Goal: Task Accomplishment & Management: Manage account settings

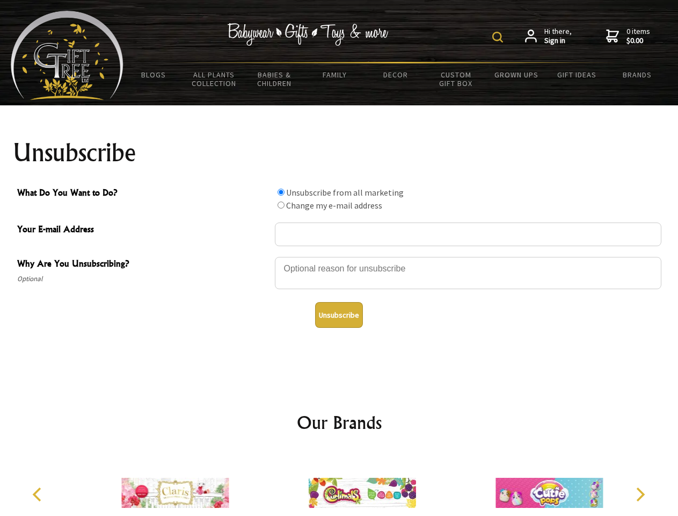
click at [499, 37] on img at bounding box center [497, 37] width 11 height 11
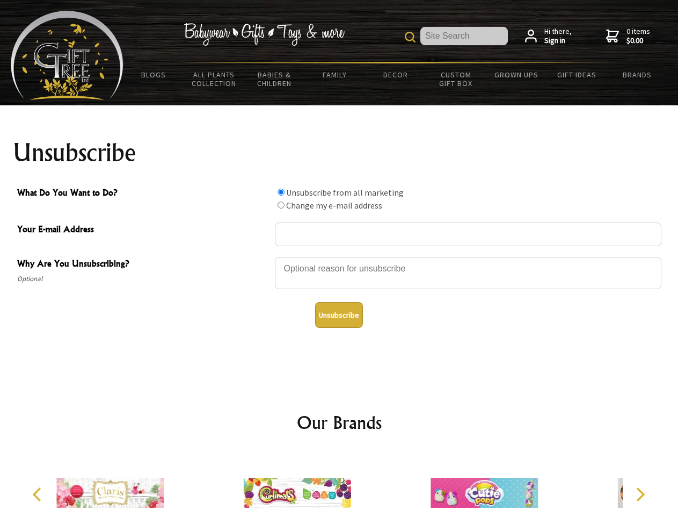
click at [339, 256] on div at bounding box center [468, 275] width 387 height 38
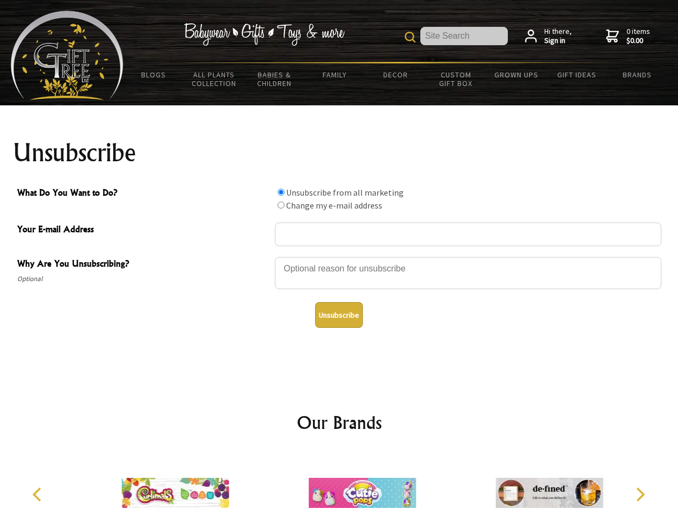
click at [281, 192] on input "What Do You Want to Do?" at bounding box center [281, 191] width 7 height 7
click at [281, 205] on input "What Do You Want to Do?" at bounding box center [281, 204] width 7 height 7
radio input "true"
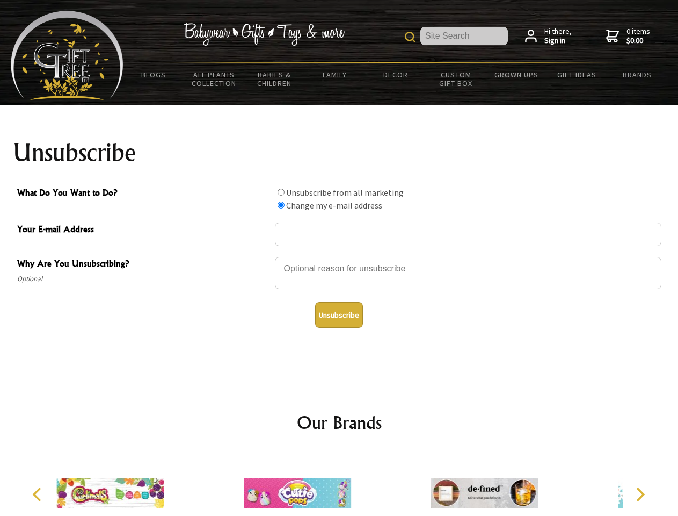
click at [339, 315] on button "Unsubscribe" at bounding box center [339, 315] width 48 height 26
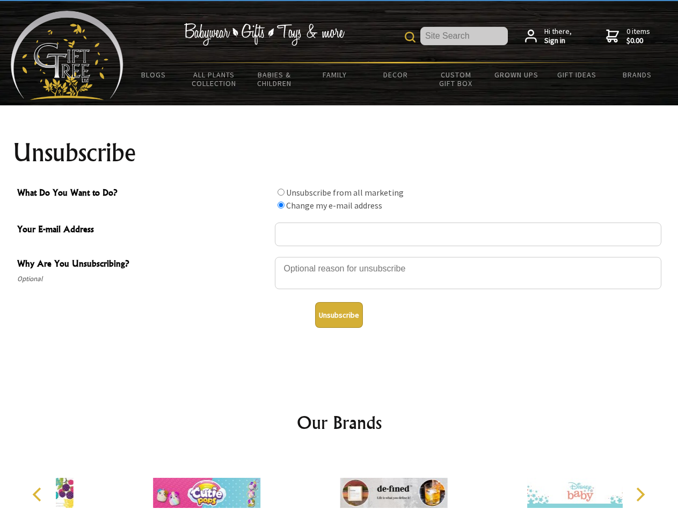
click at [339, 484] on div at bounding box center [393, 494] width 187 height 84
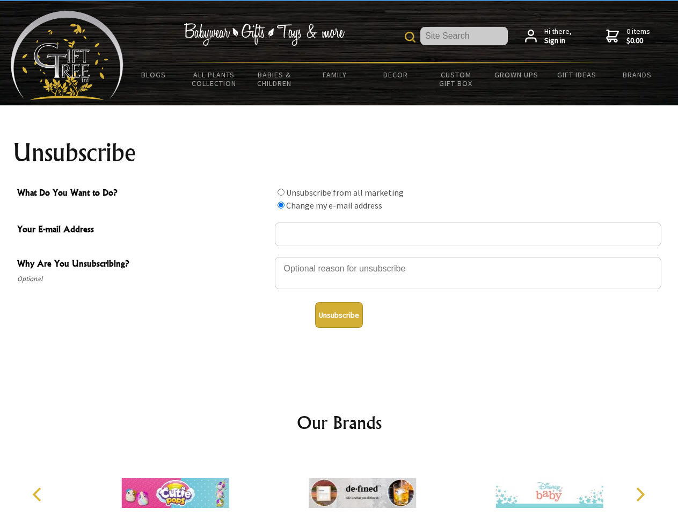
click at [39, 494] on icon "Previous" at bounding box center [38, 494] width 14 height 14
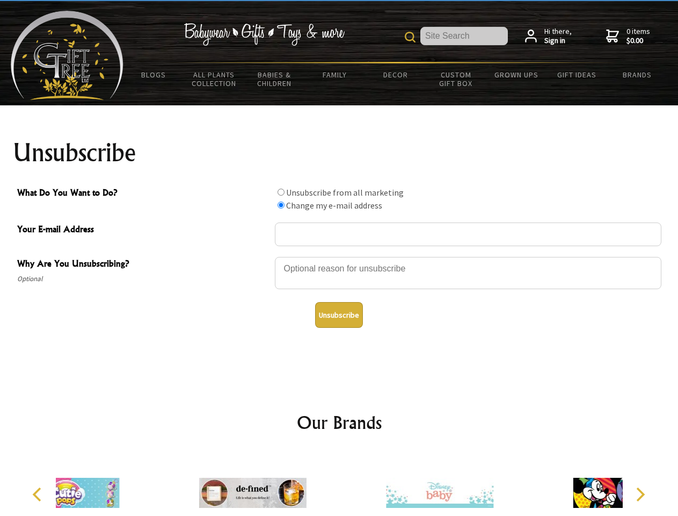
click at [640, 494] on icon "Next" at bounding box center [640, 494] width 14 height 14
